Goal: Find specific page/section: Find specific page/section

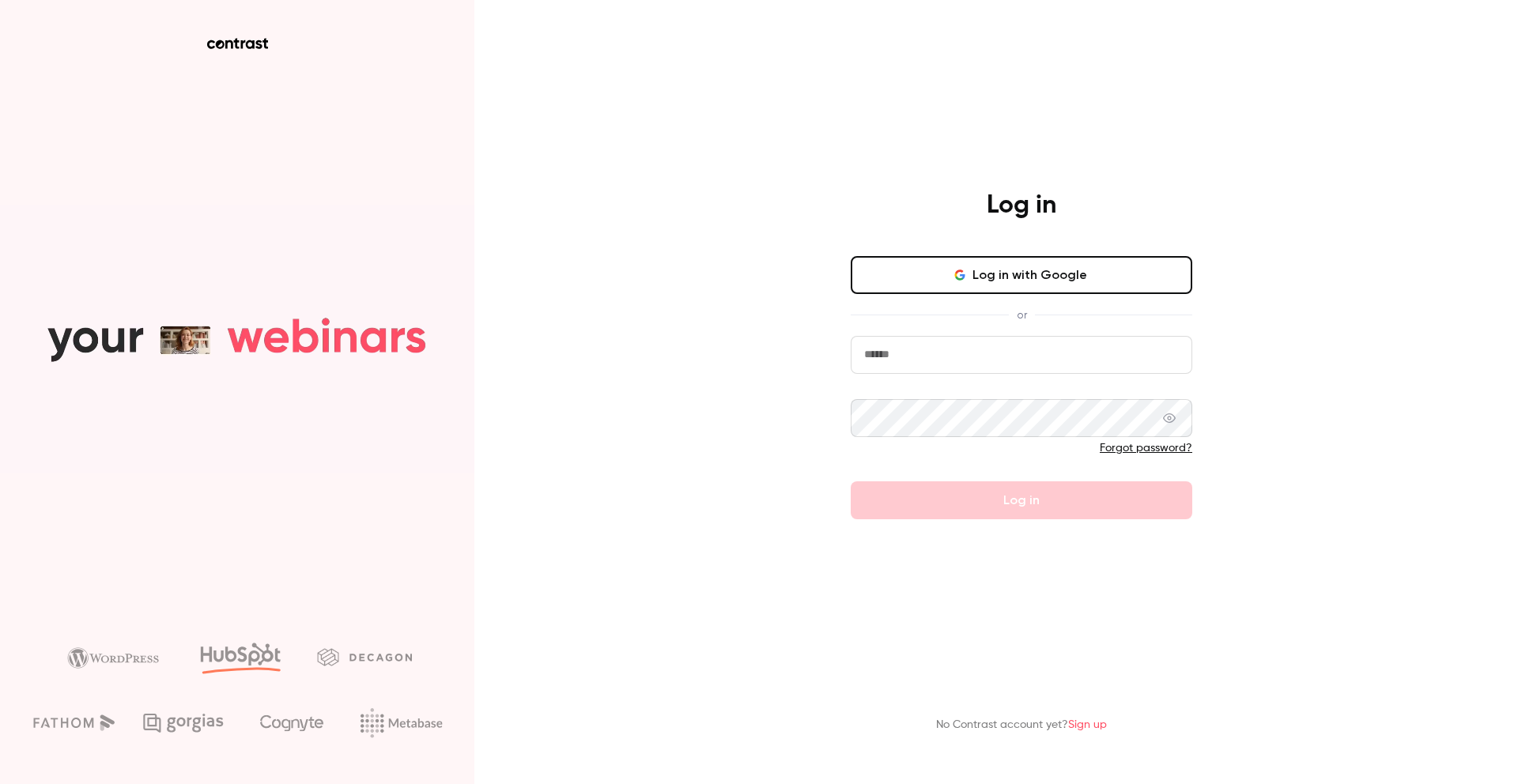
click at [1027, 270] on button "Log in with Google" at bounding box center [1021, 275] width 342 height 38
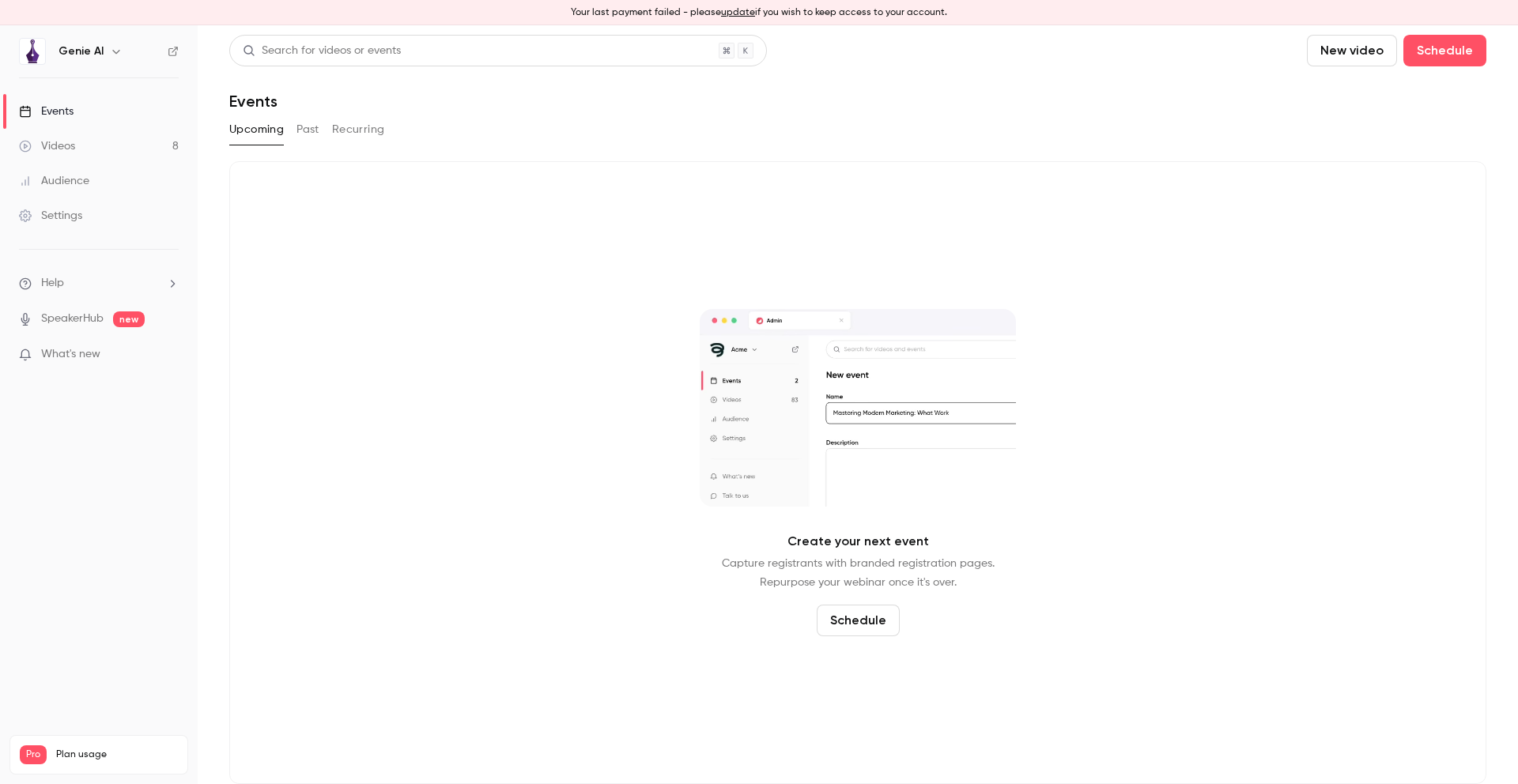
click at [307, 131] on button "Past" at bounding box center [308, 129] width 23 height 25
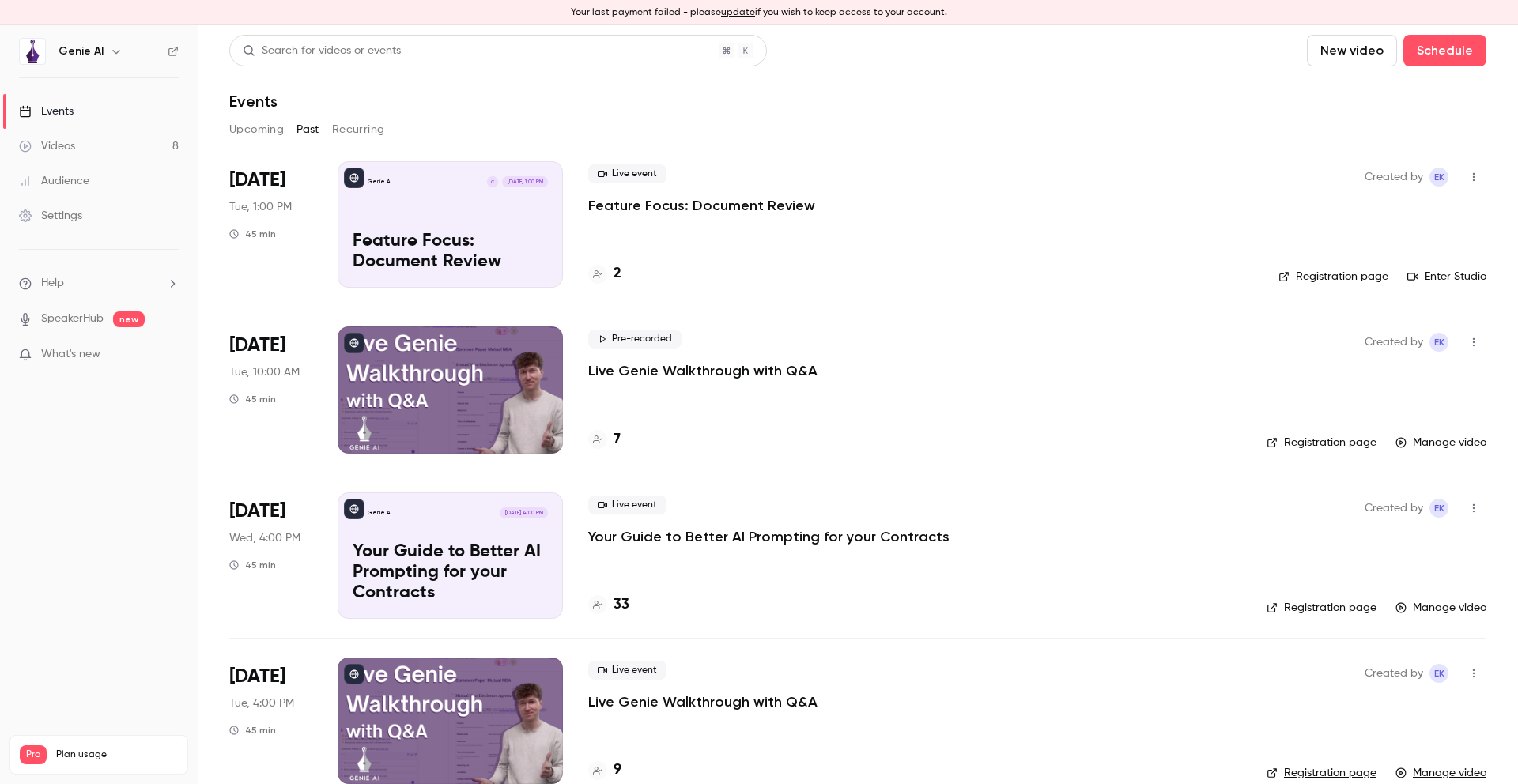
click at [259, 130] on button "Upcoming" at bounding box center [257, 129] width 55 height 25
